Goal: Navigation & Orientation: Understand site structure

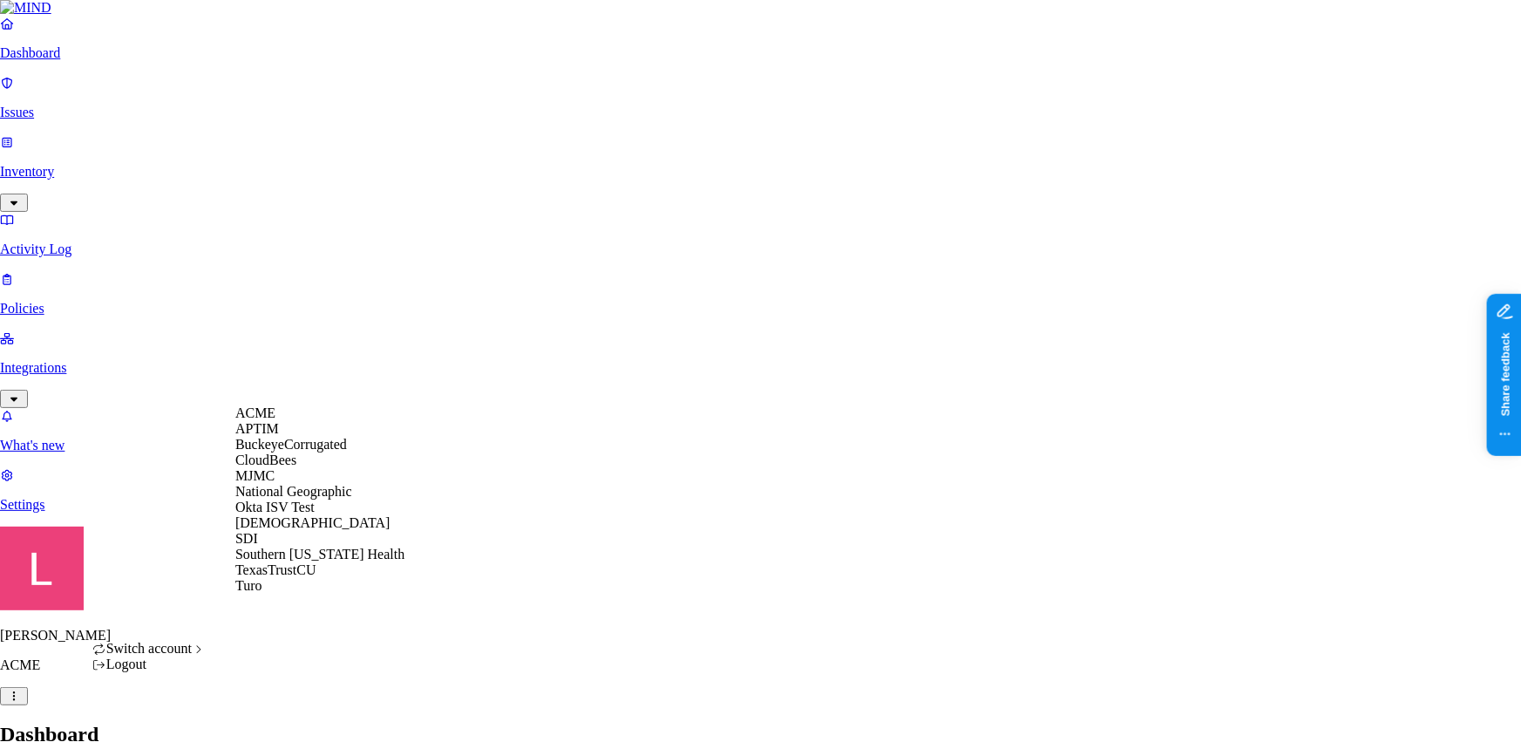
click at [326, 451] on span "BuckeyeCorrugated" at bounding box center [291, 444] width 112 height 15
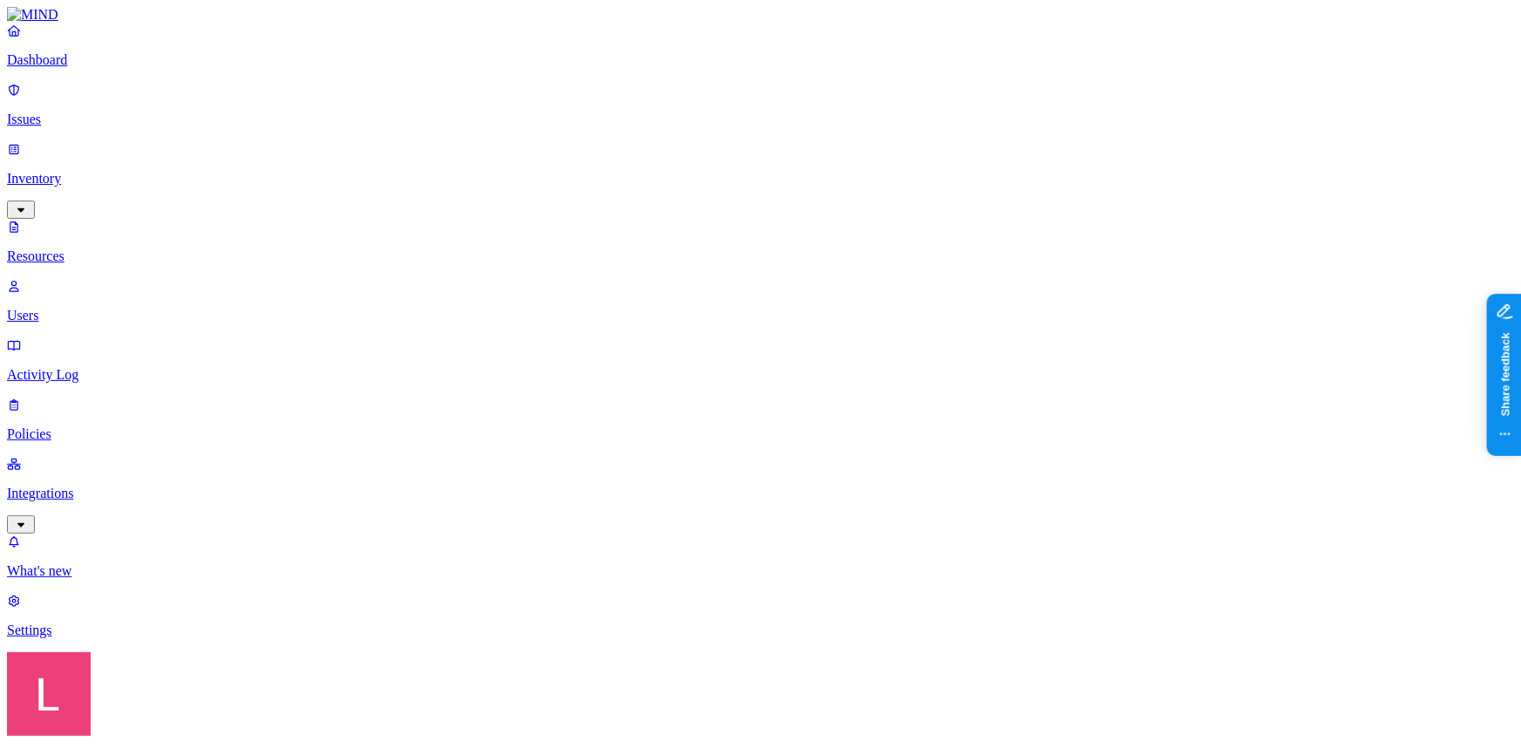
click at [96, 68] on p "Dashboard" at bounding box center [760, 60] width 1507 height 16
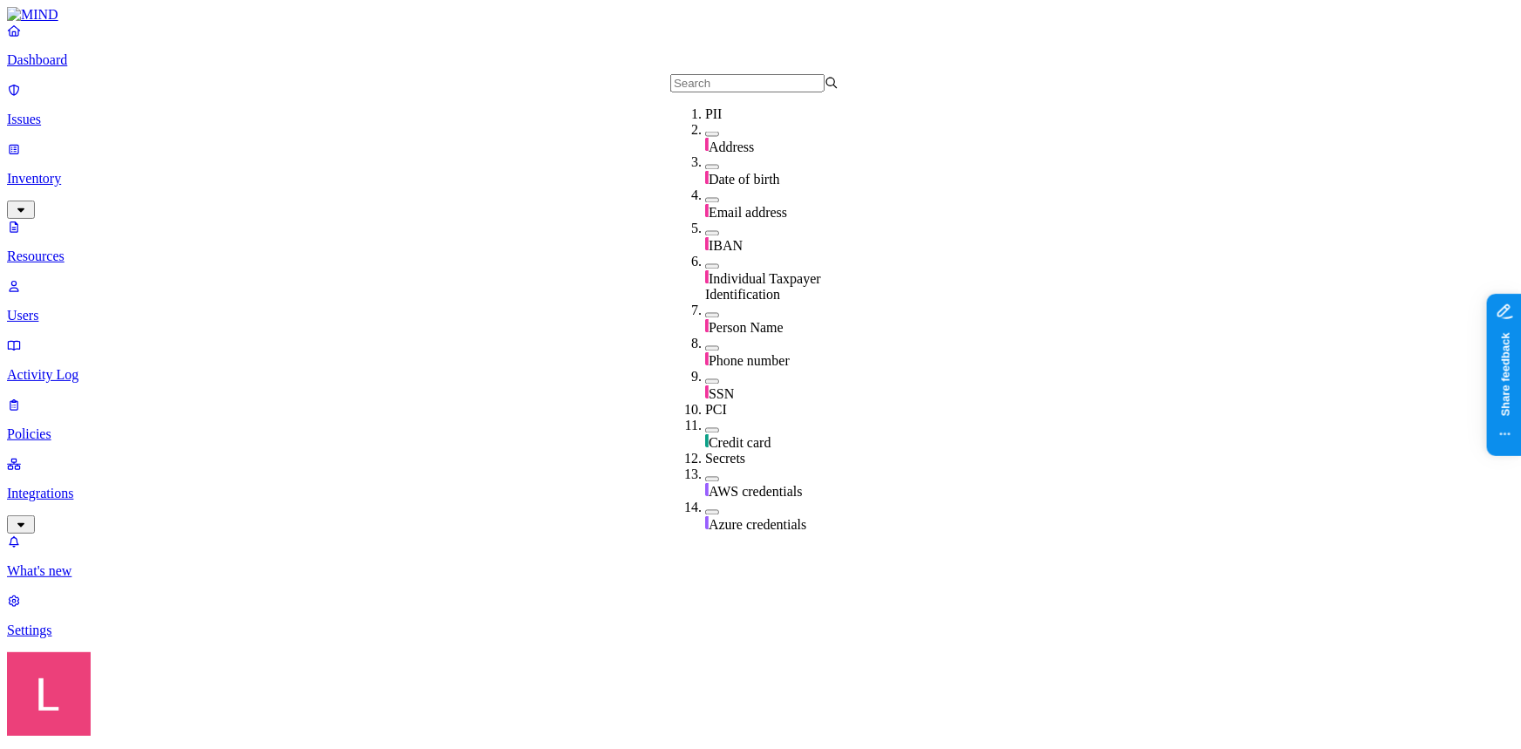
click at [115, 68] on p "Dashboard" at bounding box center [760, 60] width 1507 height 16
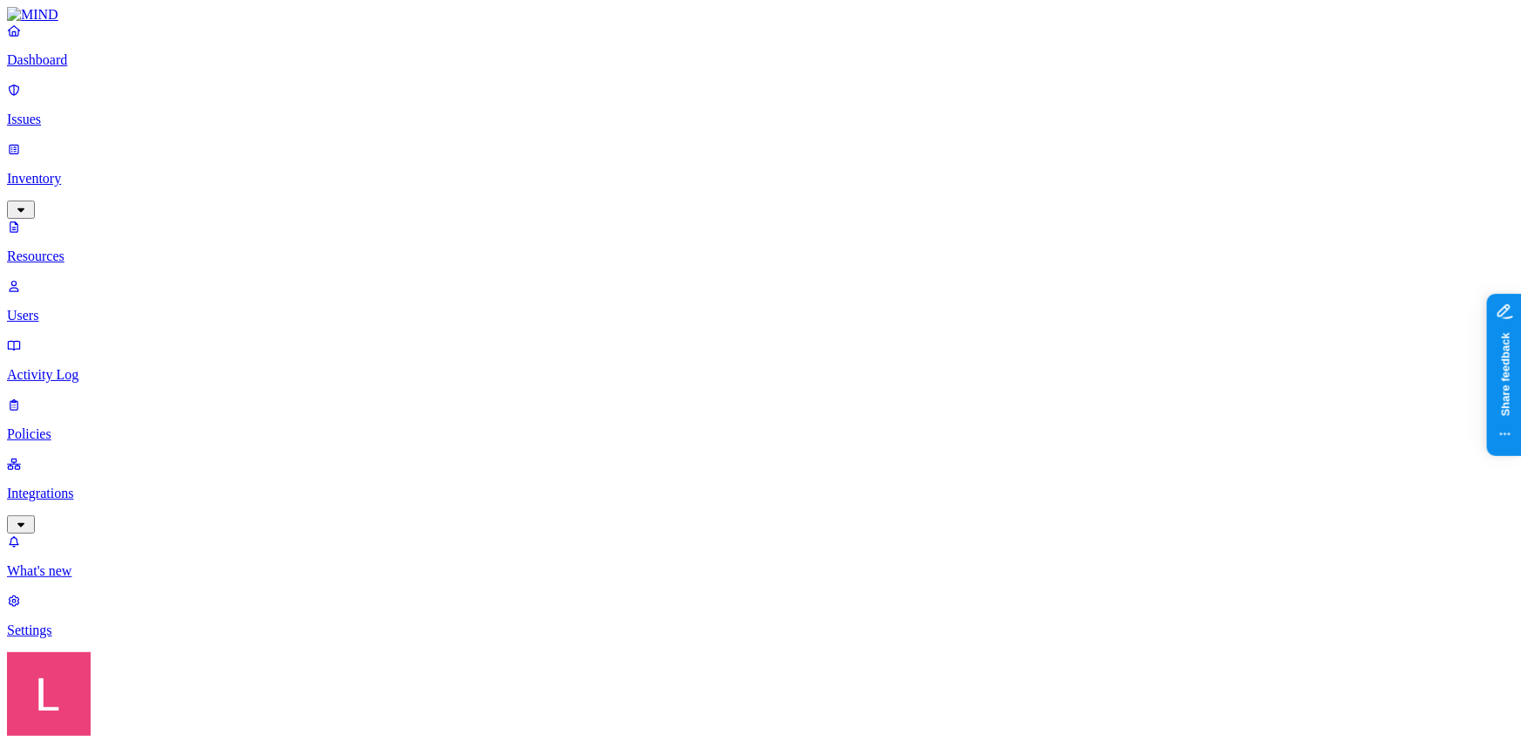
scroll to position [396, 0]
drag, startPoint x: 397, startPoint y: 297, endPoint x: 876, endPoint y: 336, distance: 481.0
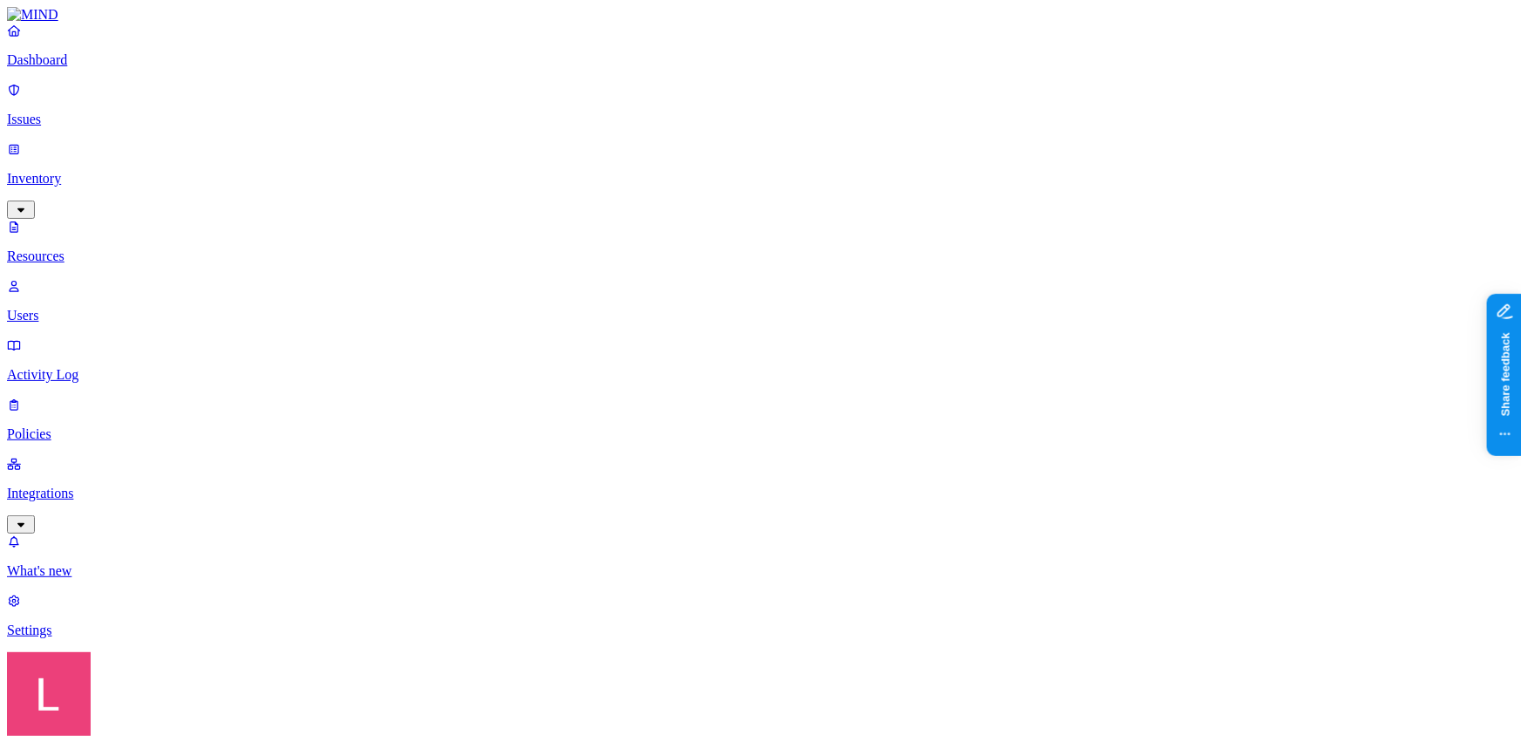
drag, startPoint x: 1009, startPoint y: 22, endPoint x: 957, endPoint y: 24, distance: 52.4
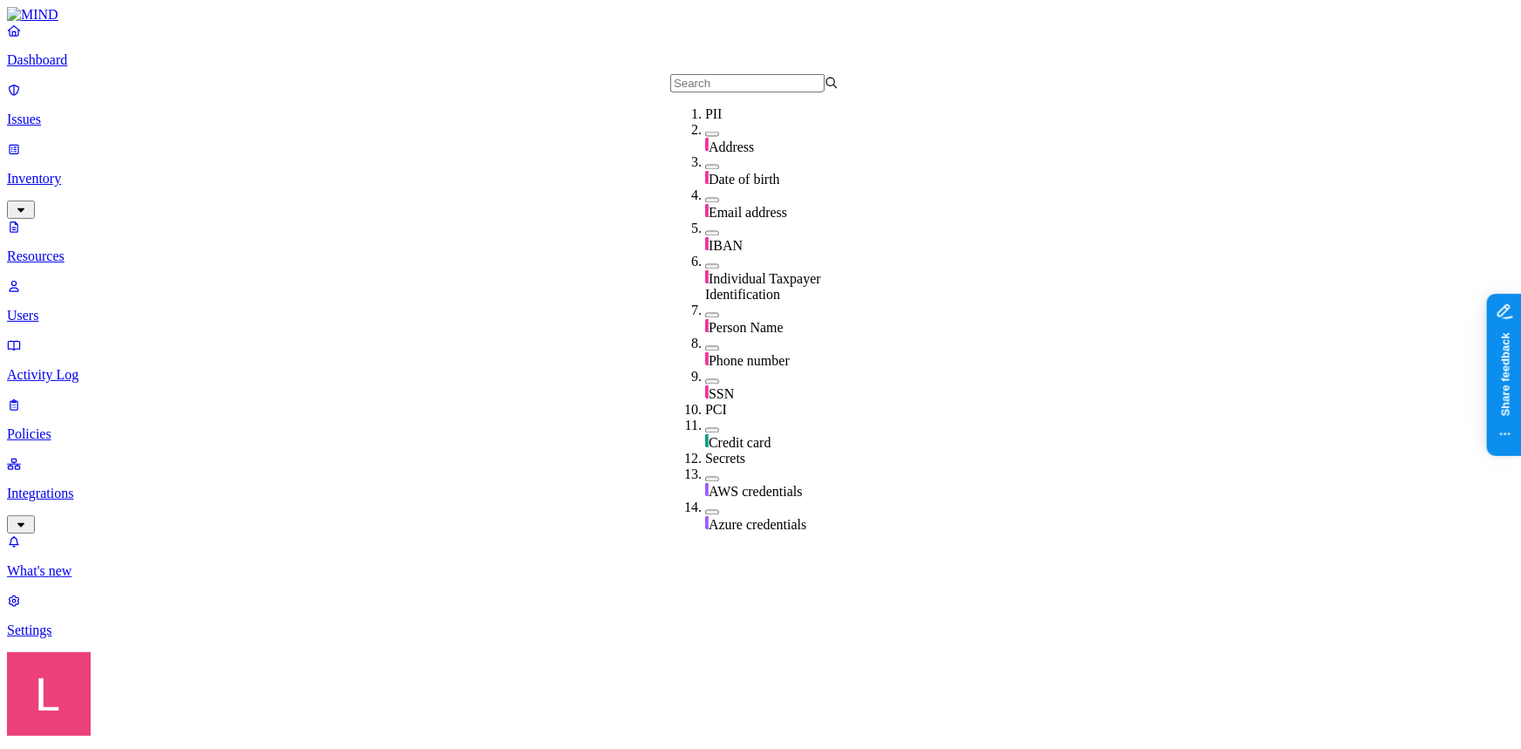
click at [129, 68] on p "Dashboard" at bounding box center [760, 60] width 1507 height 16
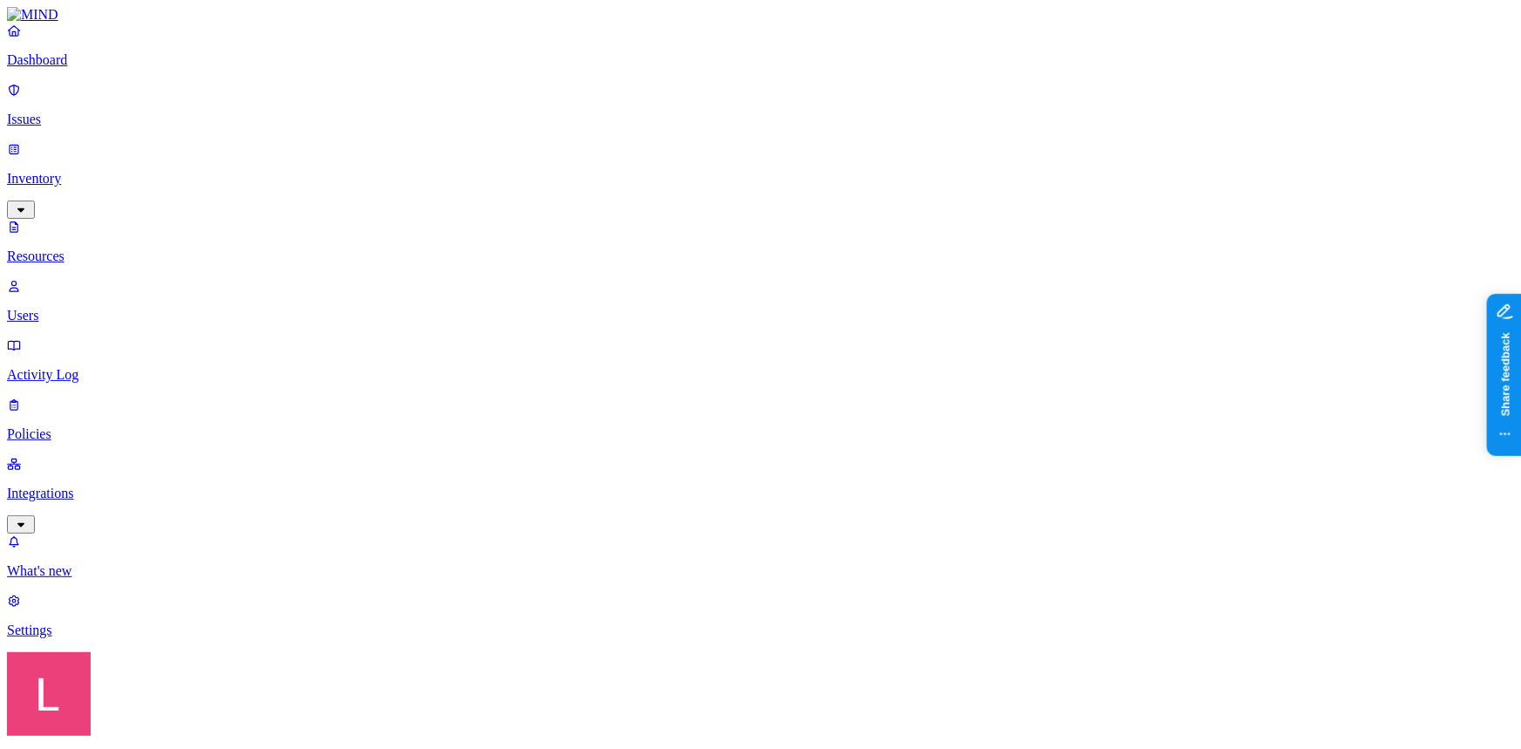
scroll to position [316, 0]
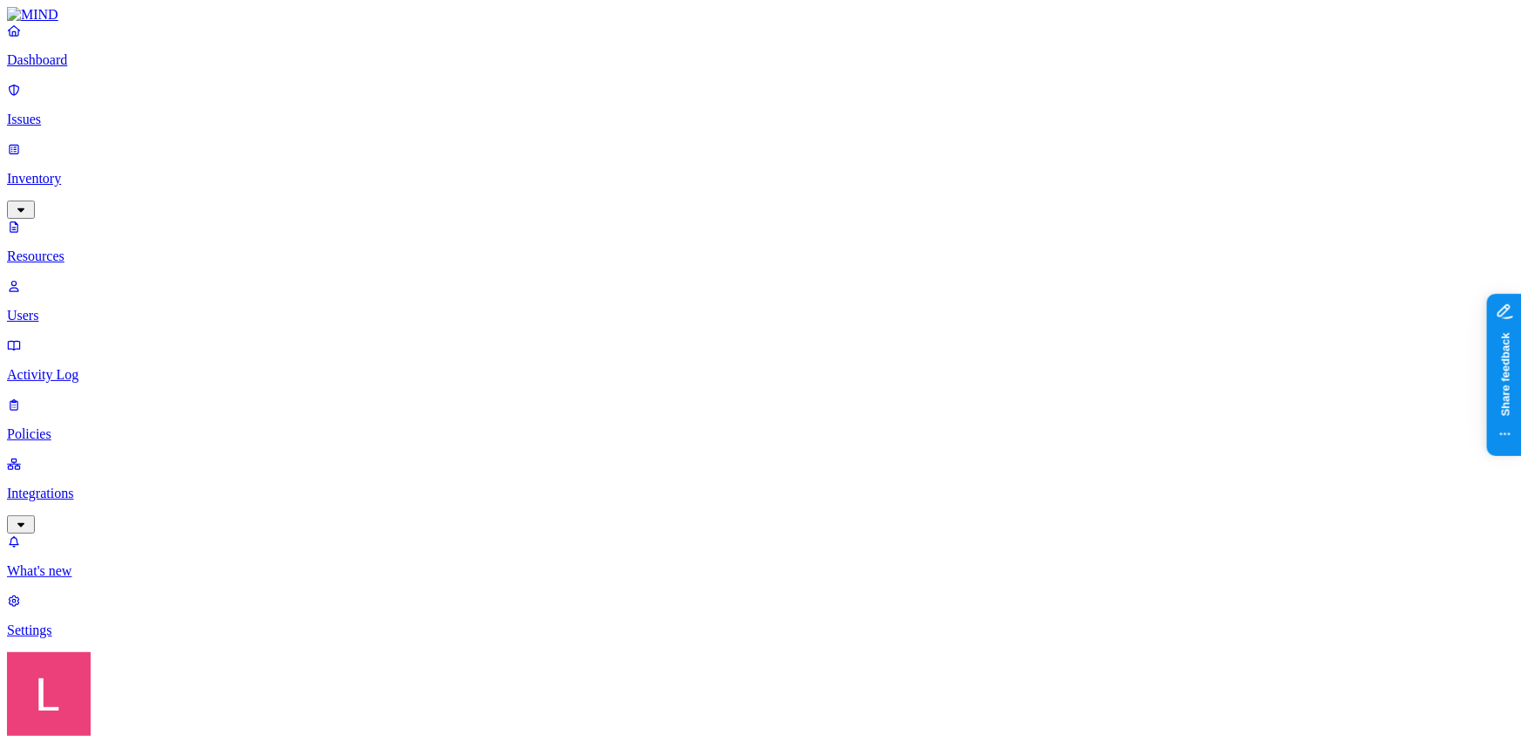
click at [849, 339] on div "Public" at bounding box center [849, 362] width 0 height 47
click at [849, 339] on button "button" at bounding box center [856, 348] width 14 height 18
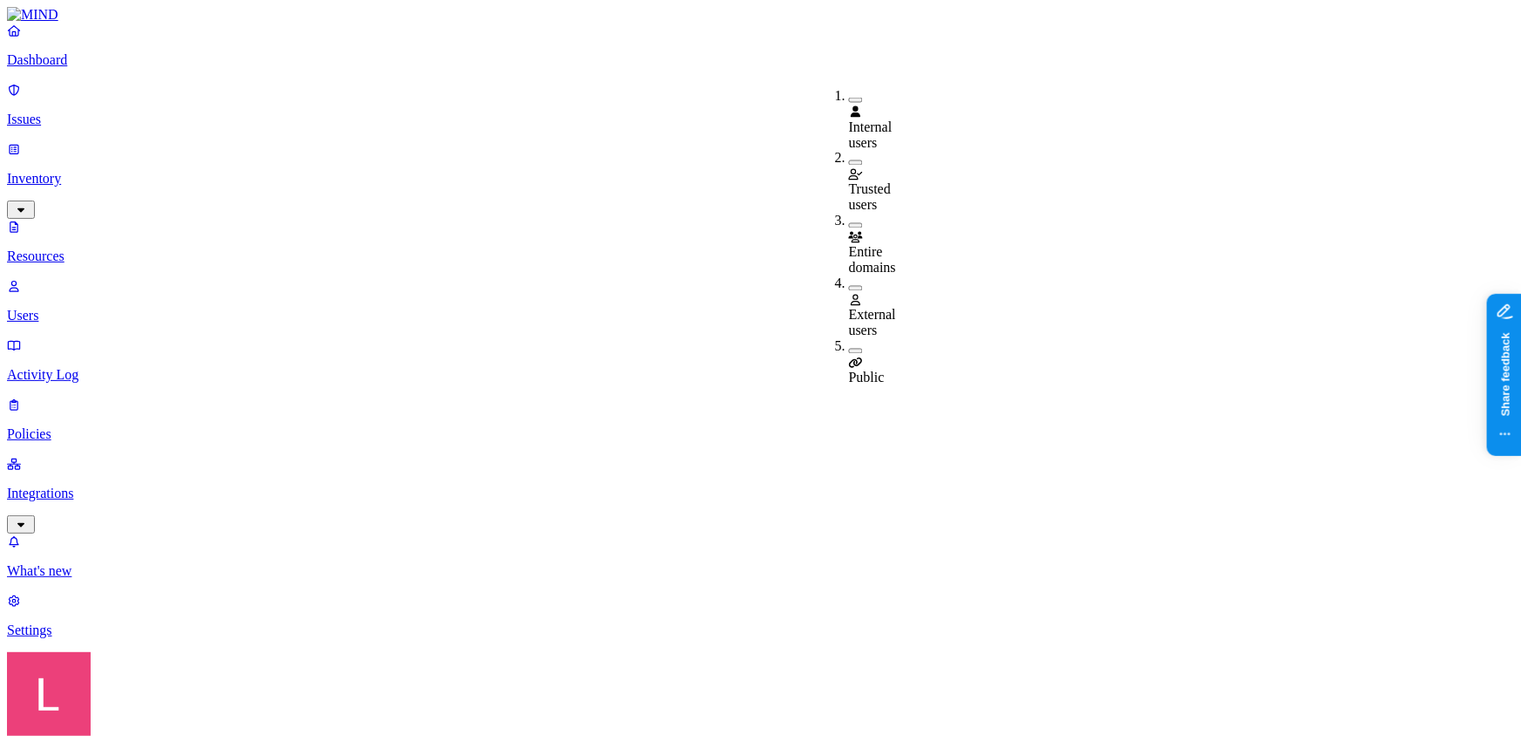
click at [849, 276] on div "External users" at bounding box center [849, 307] width 0 height 63
click at [849, 276] on div "External users" at bounding box center [849, 308] width 0 height 65
click at [849, 223] on button "button" at bounding box center [856, 225] width 14 height 5
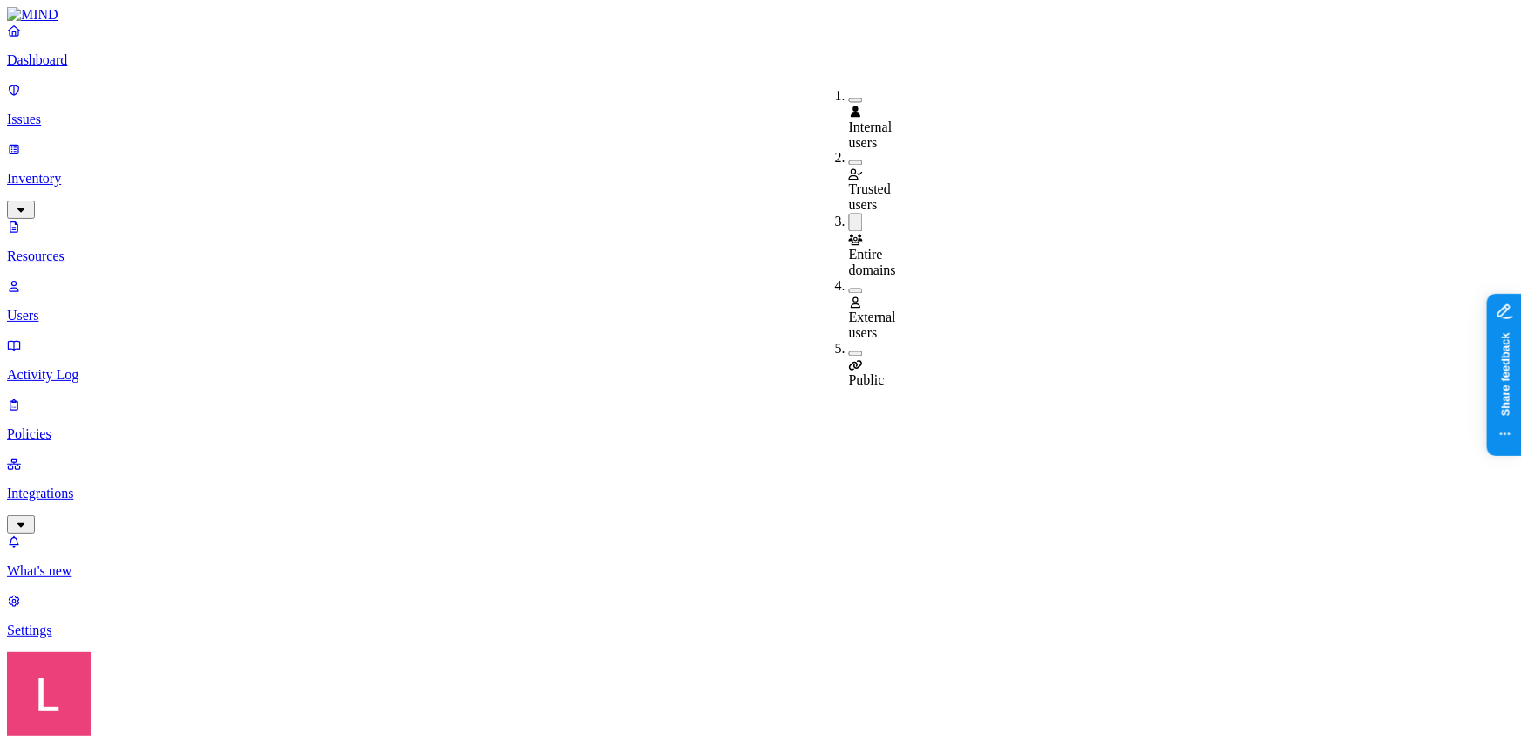
click at [849, 214] on button "button" at bounding box center [856, 223] width 14 height 18
click at [849, 99] on div "Internal users" at bounding box center [849, 119] width 0 height 63
click at [849, 94] on button "button" at bounding box center [856, 97] width 14 height 18
drag, startPoint x: 122, startPoint y: 70, endPoint x: 145, endPoint y: 79, distance: 24.6
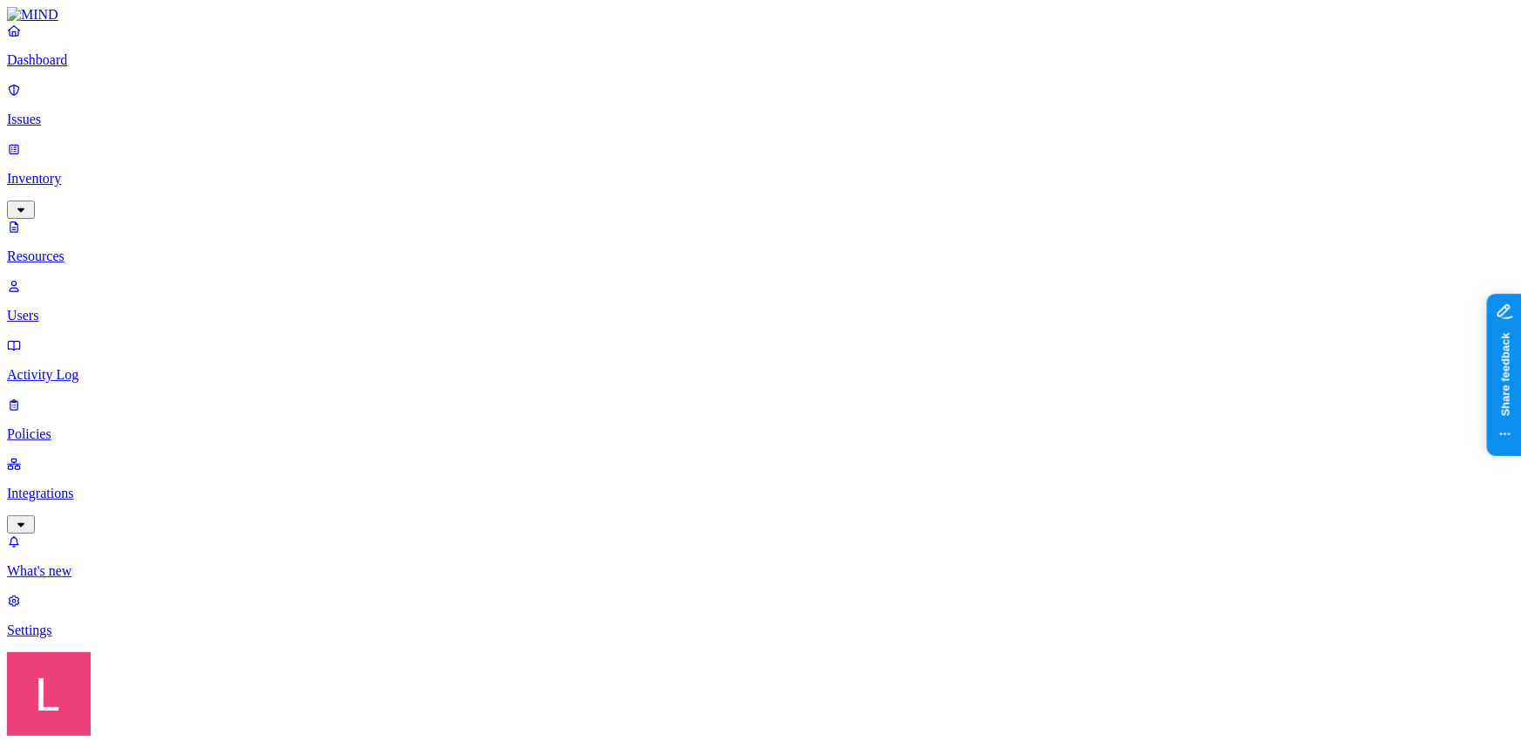
click at [122, 68] on p "Dashboard" at bounding box center [760, 60] width 1507 height 16
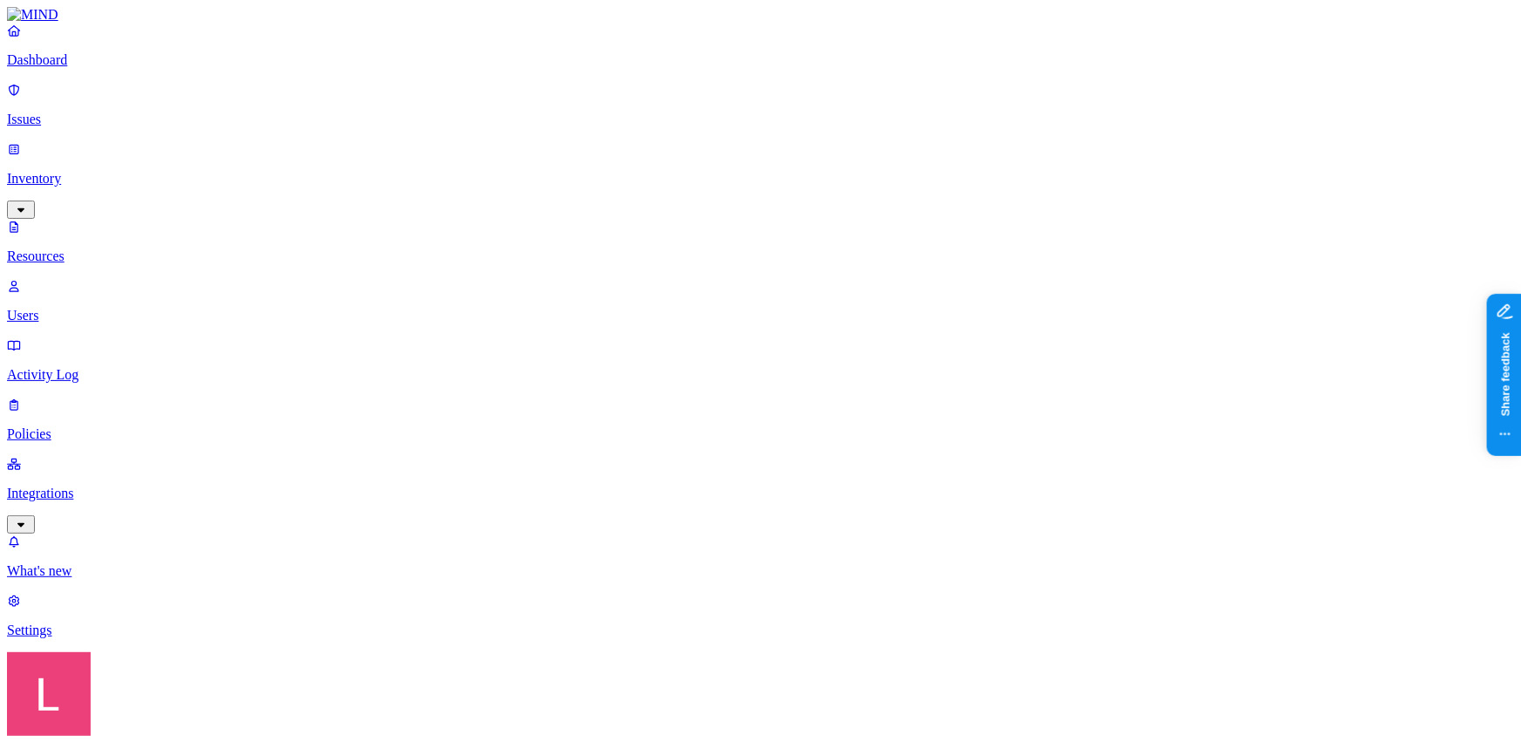
click at [816, 286] on button "button" at bounding box center [823, 288] width 14 height 5
click at [816, 276] on button "button" at bounding box center [823, 285] width 14 height 18
click at [816, 349] on button "button" at bounding box center [823, 351] width 14 height 5
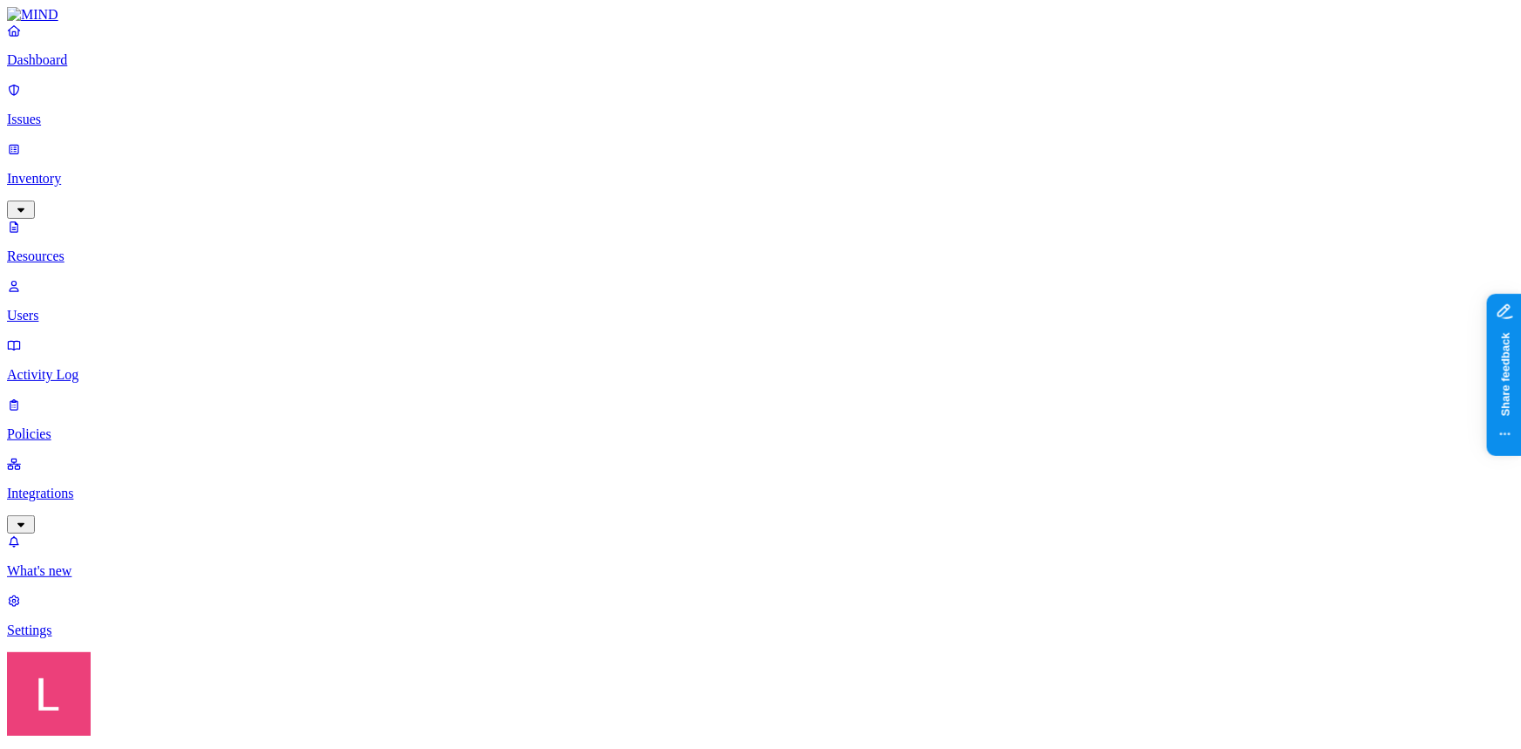
click at [85, 68] on p "Dashboard" at bounding box center [760, 60] width 1507 height 16
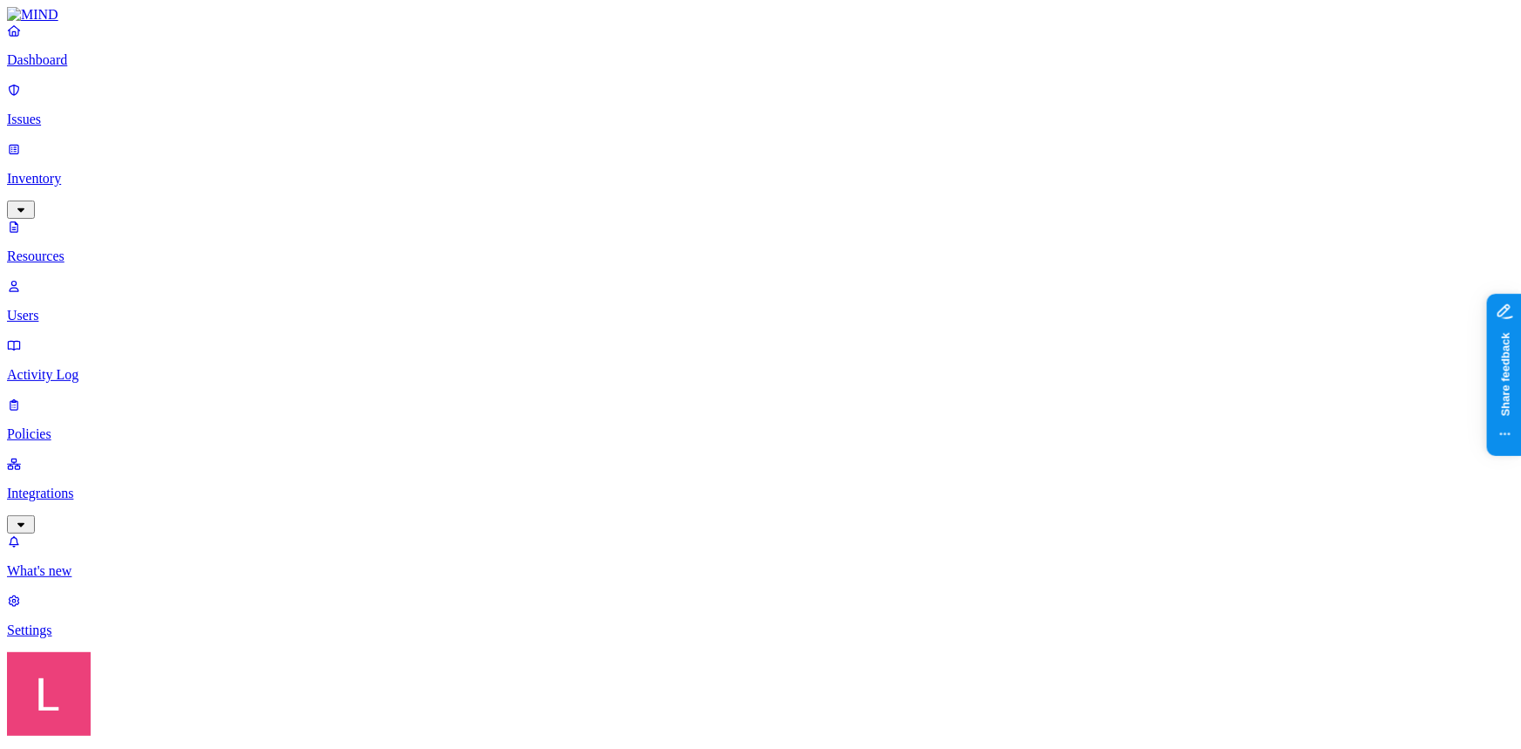
click at [68, 68] on p "Dashboard" at bounding box center [760, 60] width 1507 height 16
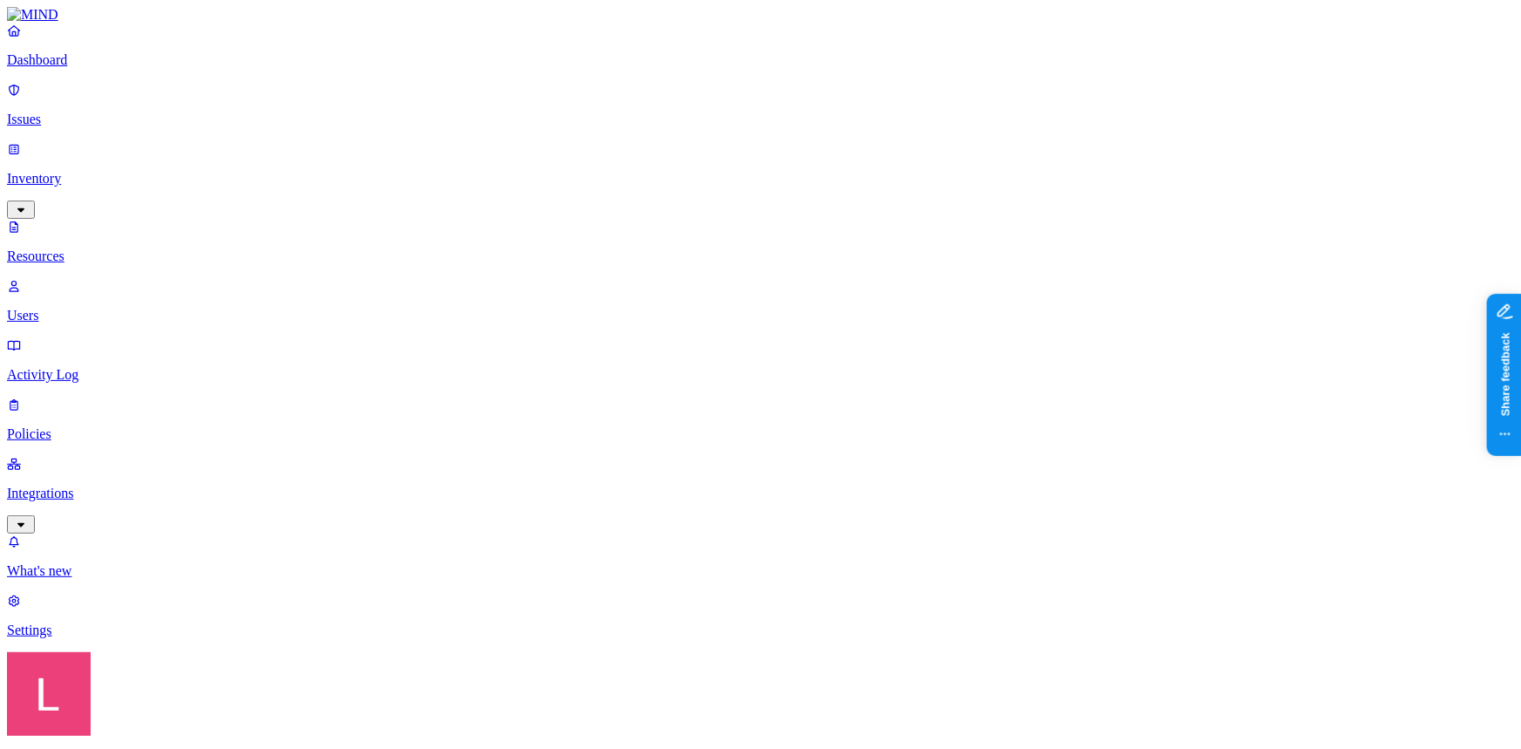
scroll to position [70, 0]
click at [526, 195] on button "button" at bounding box center [533, 197] width 14 height 5
click at [526, 186] on button "button" at bounding box center [533, 195] width 14 height 18
click at [150, 68] on p "Dashboard" at bounding box center [760, 60] width 1507 height 16
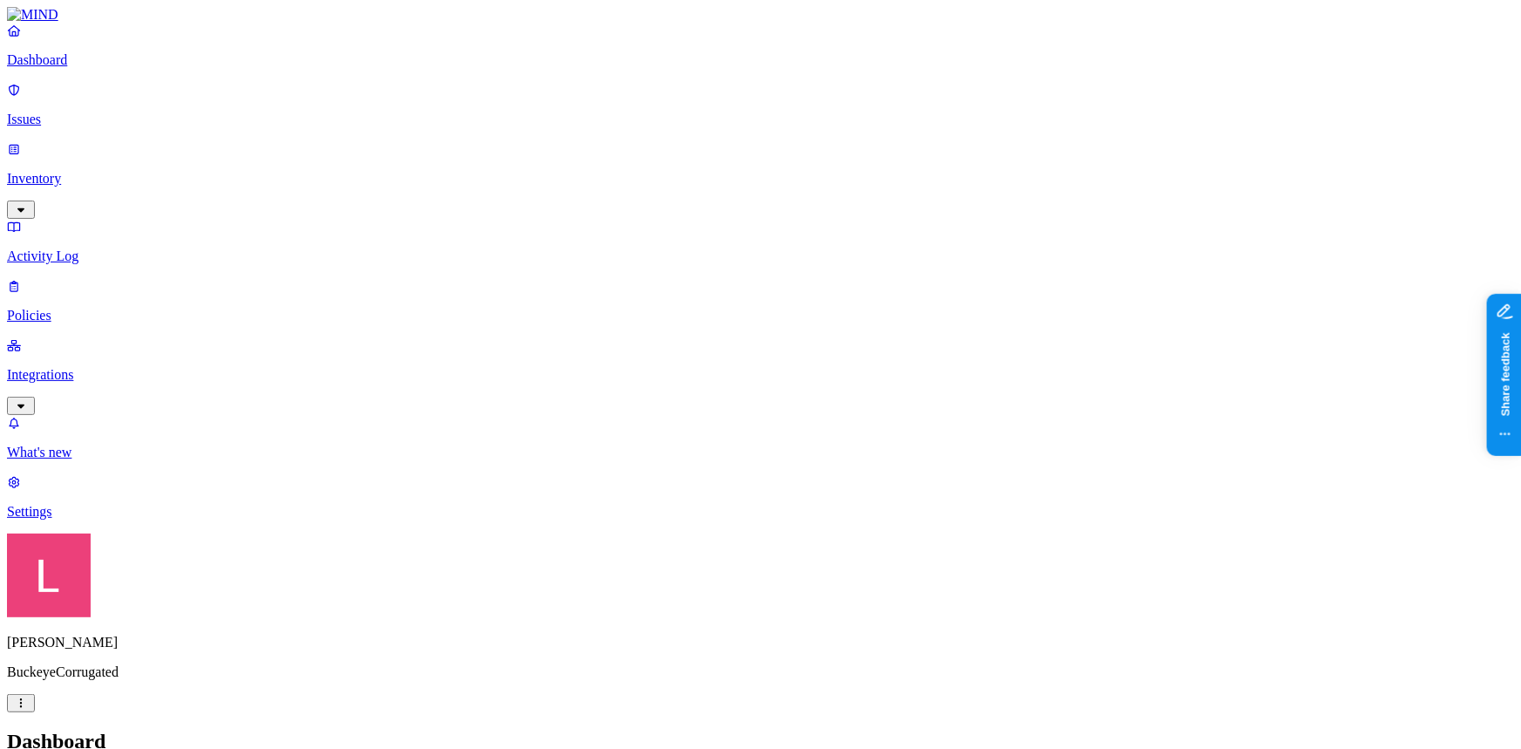
click at [122, 171] on p "Inventory" at bounding box center [760, 179] width 1507 height 16
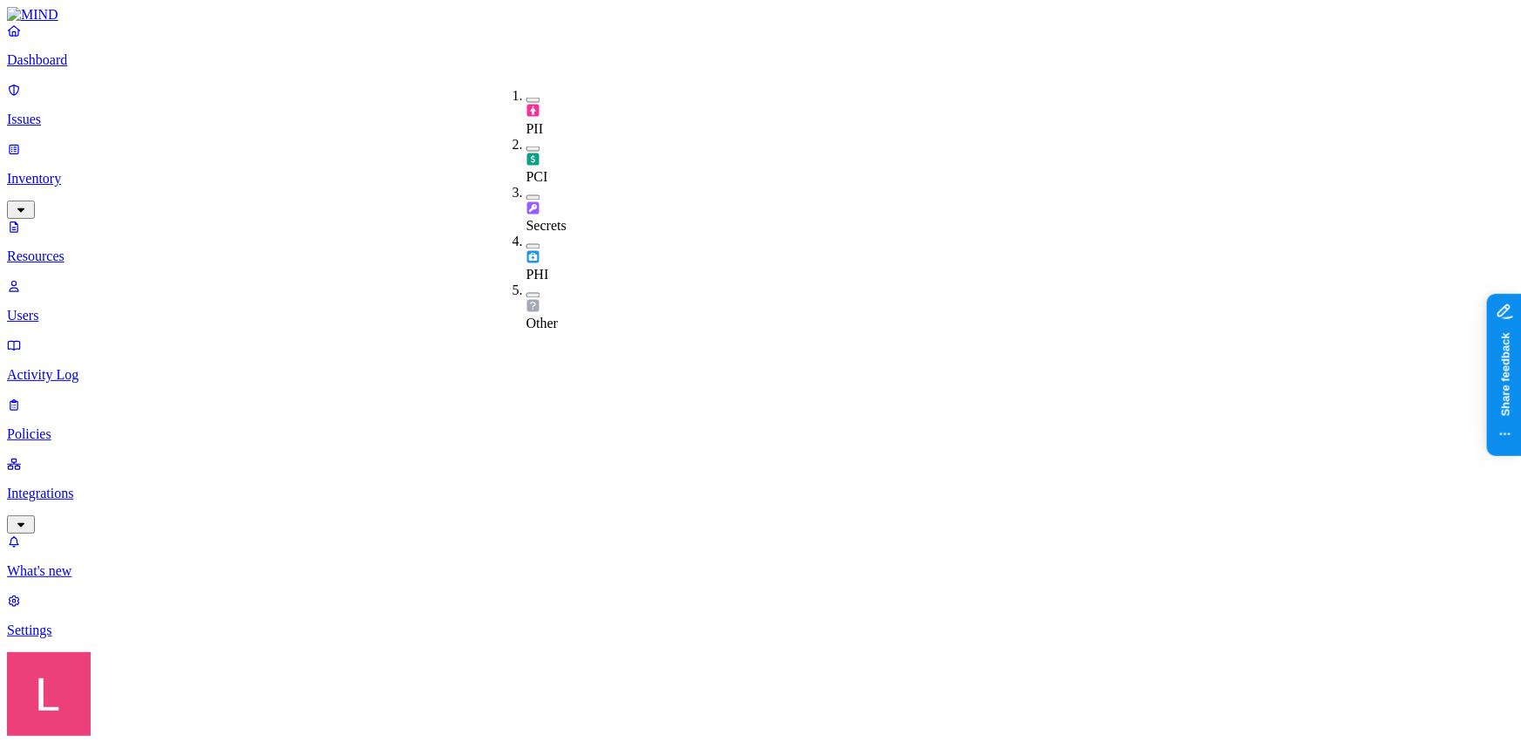
click at [526, 98] on button "button" at bounding box center [533, 100] width 14 height 5
click at [526, 149] on button "button" at bounding box center [533, 151] width 14 height 5
click at [526, 198] on button "button" at bounding box center [533, 200] width 14 height 5
click at [526, 149] on button "button" at bounding box center [533, 151] width 14 height 5
click at [526, 252] on button "button" at bounding box center [533, 254] width 14 height 5
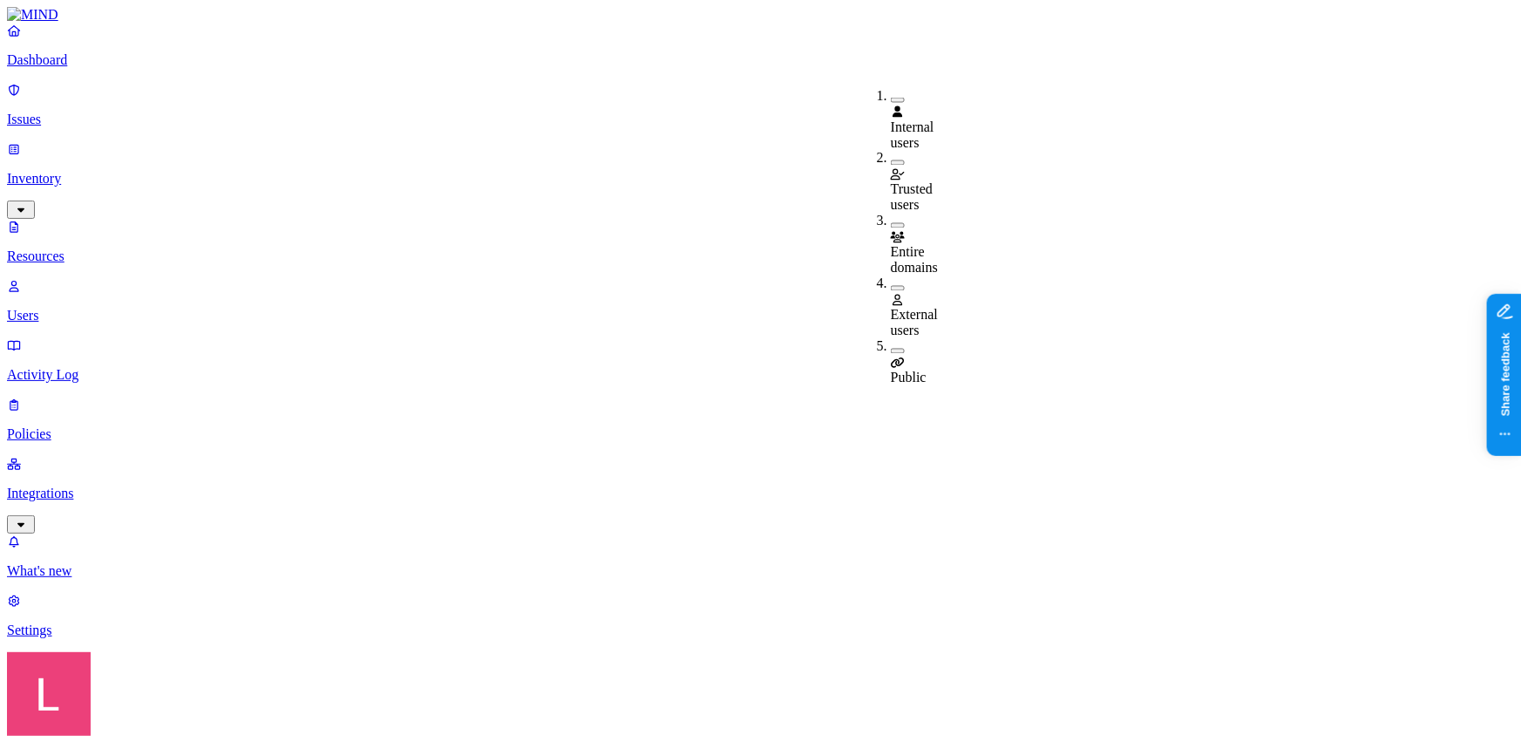
click at [891, 286] on button "button" at bounding box center [898, 288] width 14 height 5
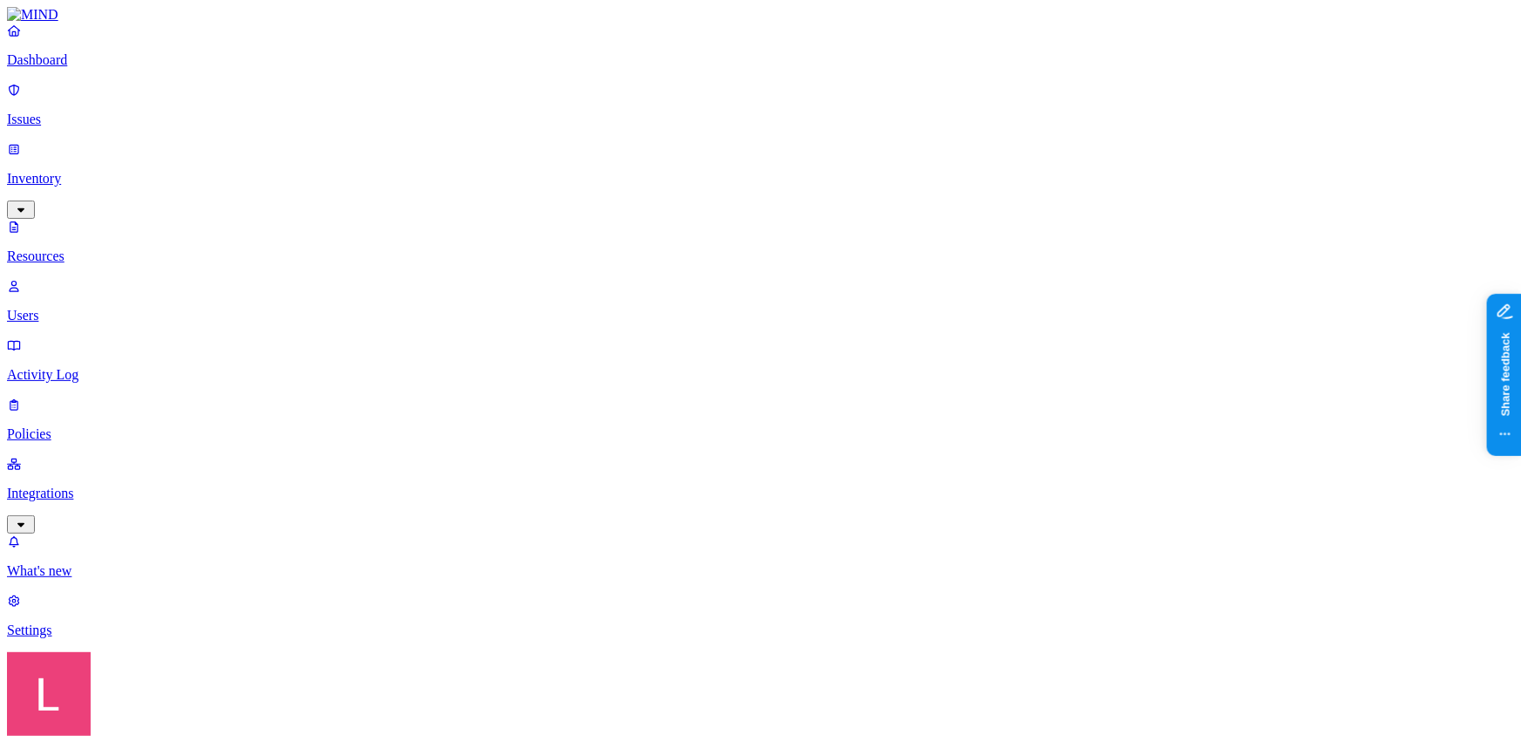
click at [82, 93] on link "Issues" at bounding box center [760, 104] width 1507 height 45
click at [82, 68] on p "Dashboard" at bounding box center [760, 60] width 1507 height 16
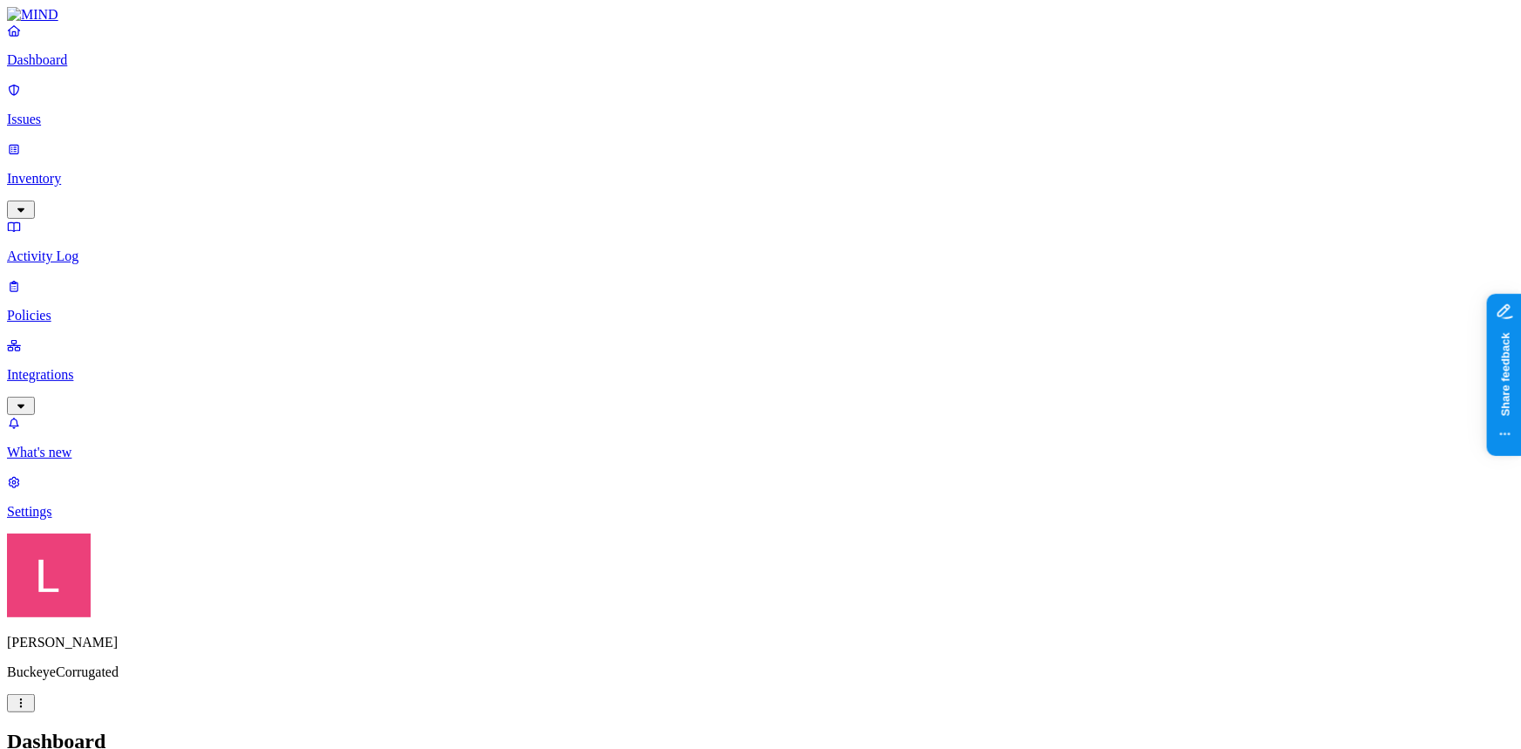
click at [118, 308] on p "Policies" at bounding box center [760, 316] width 1507 height 16
click at [84, 171] on p "Inventory" at bounding box center [760, 179] width 1507 height 16
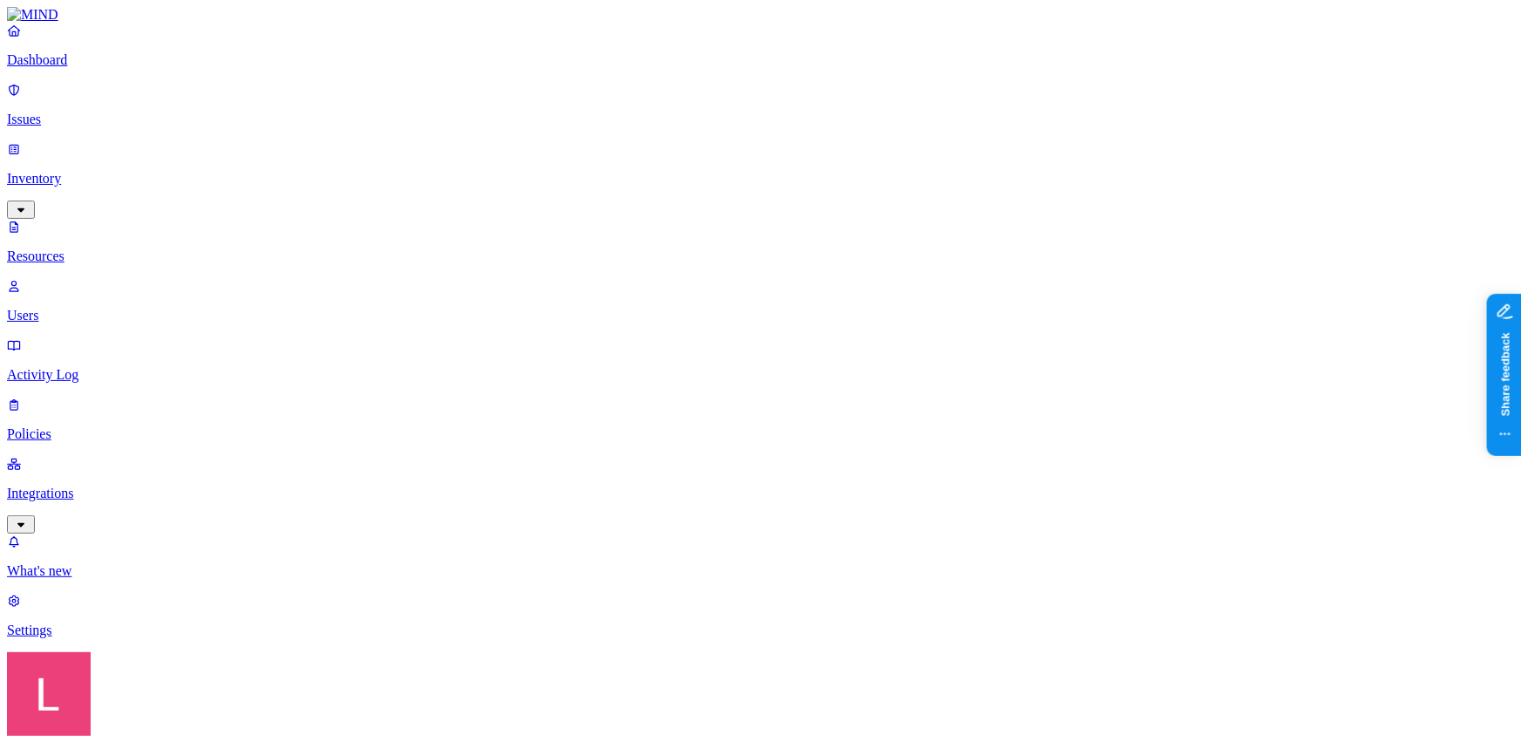
click at [87, 308] on p "Users" at bounding box center [760, 316] width 1507 height 16
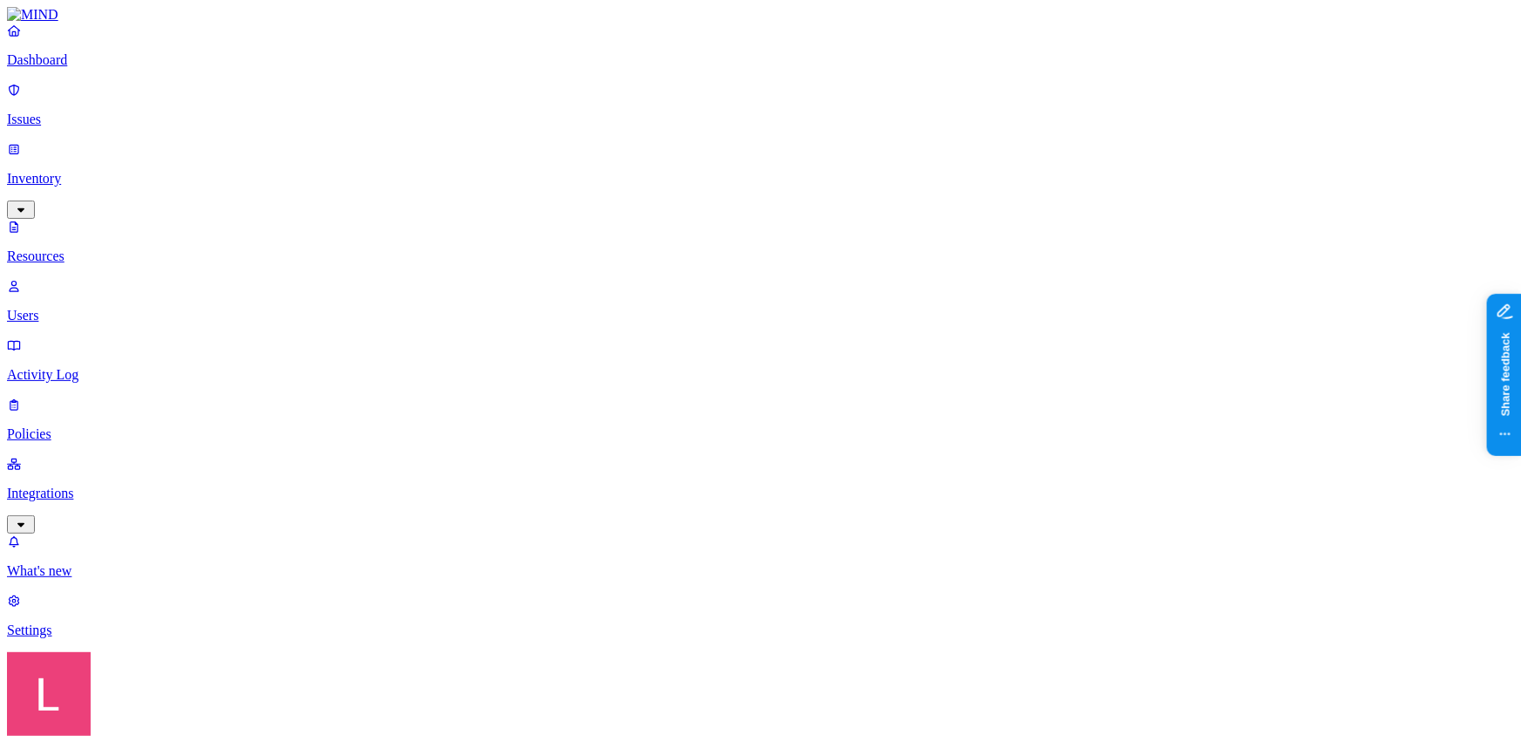
click at [784, 125] on span "Flagged users" at bounding box center [802, 134] width 45 height 31
click at [96, 638] on link "Settings" at bounding box center [760, 615] width 1507 height 45
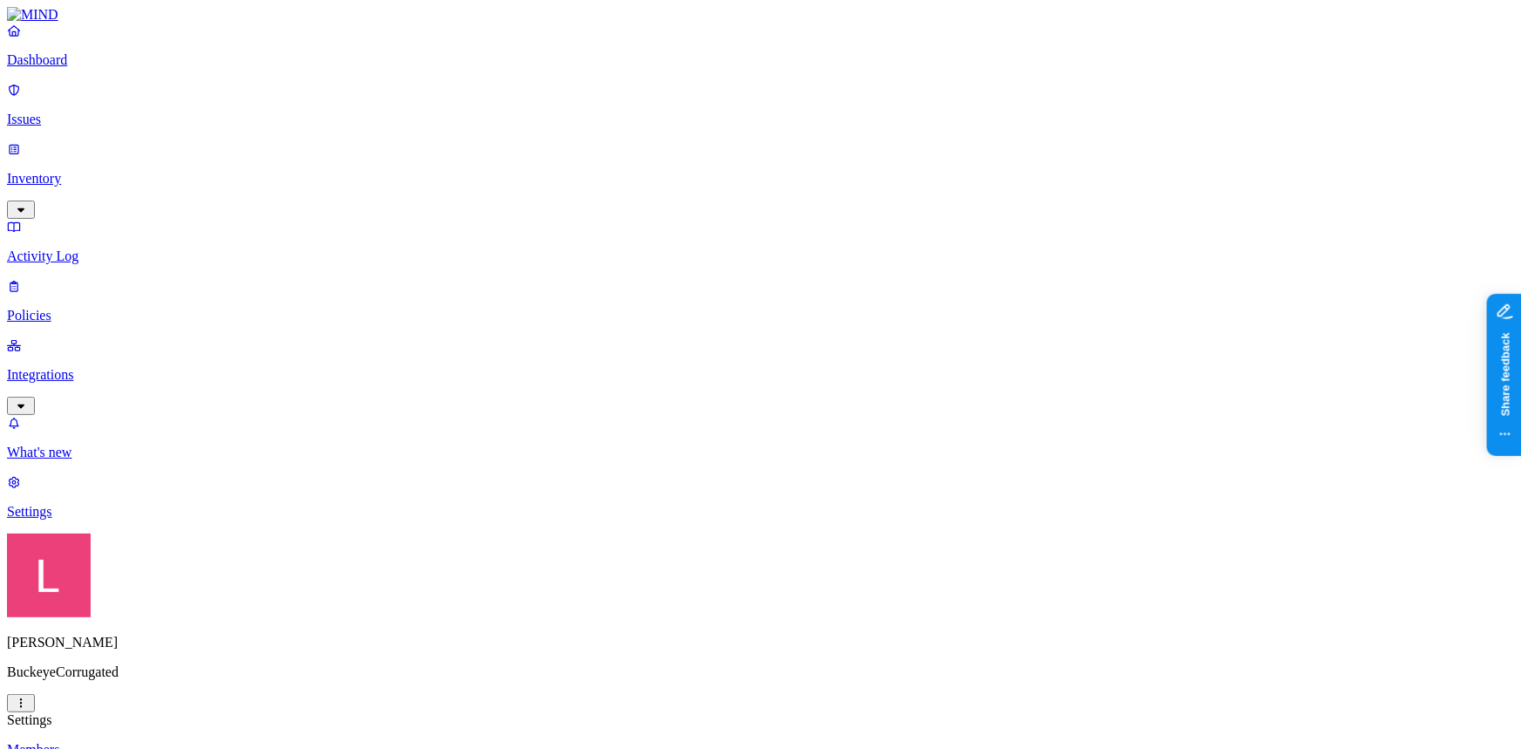
drag, startPoint x: 64, startPoint y: 79, endPoint x: 73, endPoint y: 84, distance: 9.7
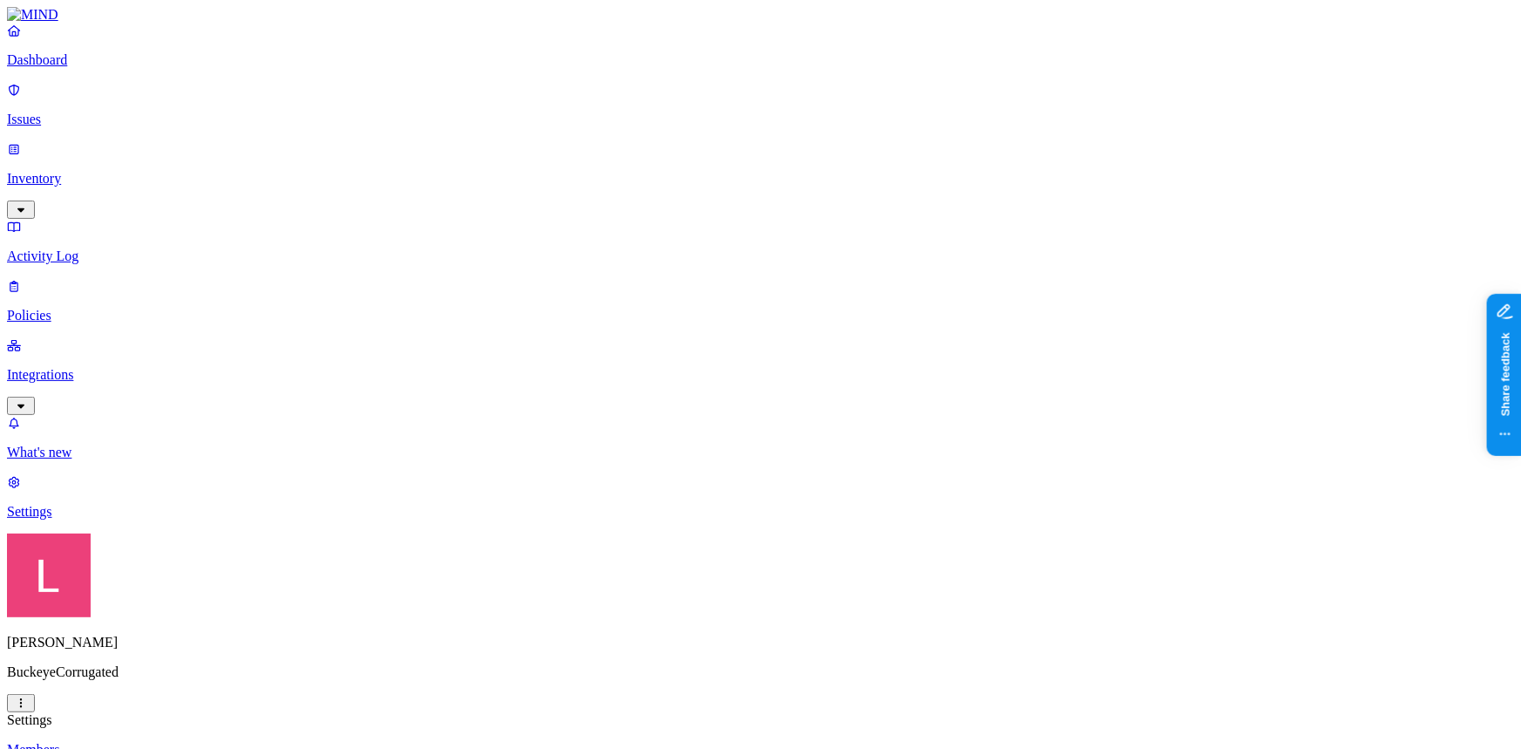
click at [64, 68] on p "Dashboard" at bounding box center [760, 60] width 1507 height 16
click at [98, 337] on link "Integrations" at bounding box center [760, 374] width 1507 height 75
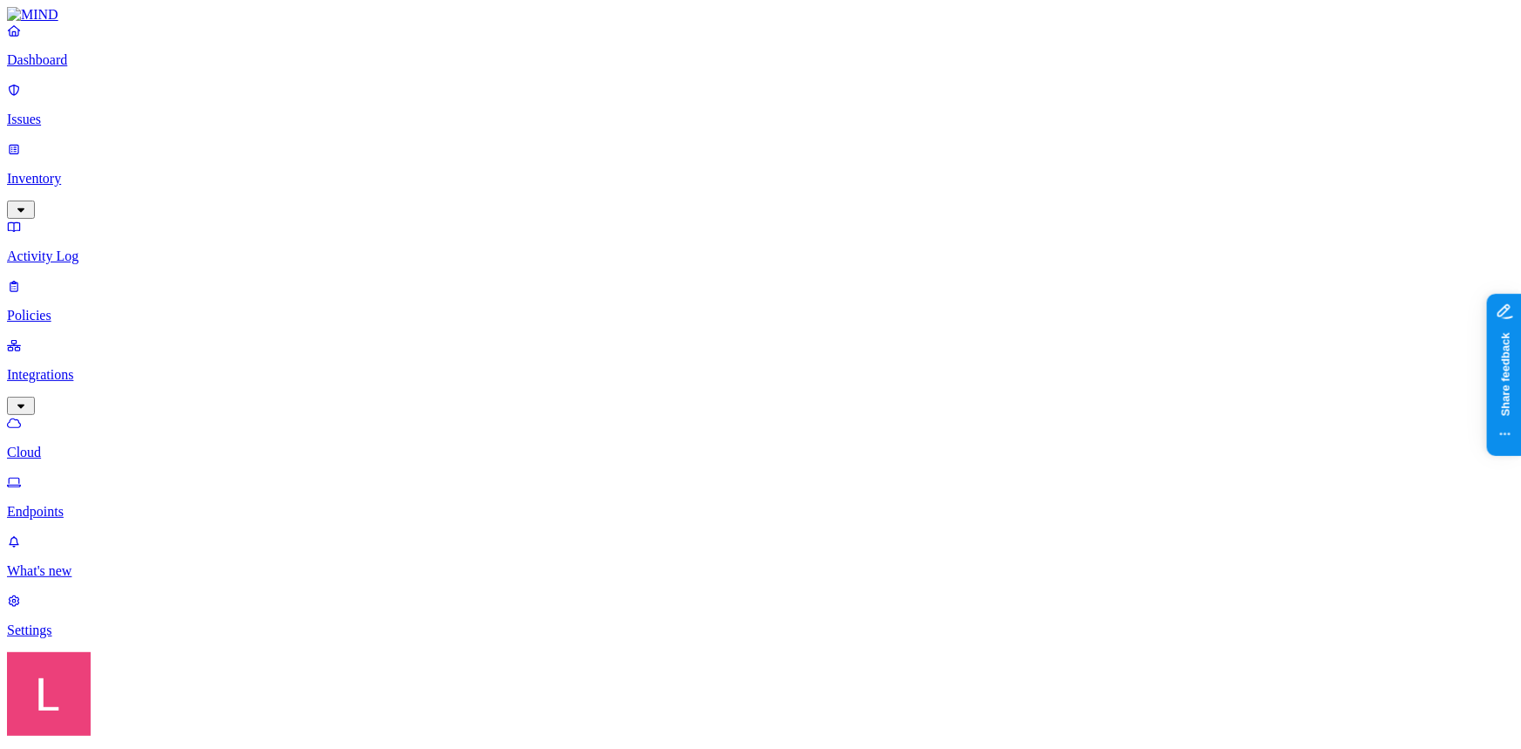
click at [139, 504] on p "Endpoints" at bounding box center [760, 512] width 1507 height 16
